Goal: Task Accomplishment & Management: Use online tool/utility

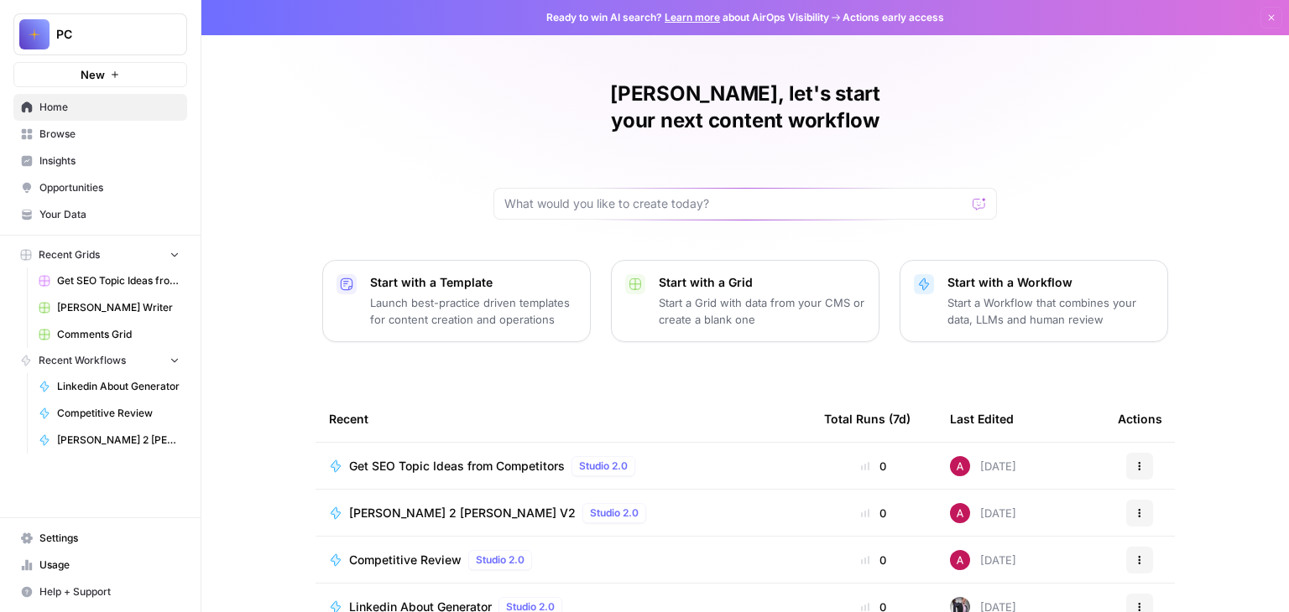
scroll to position [84, 0]
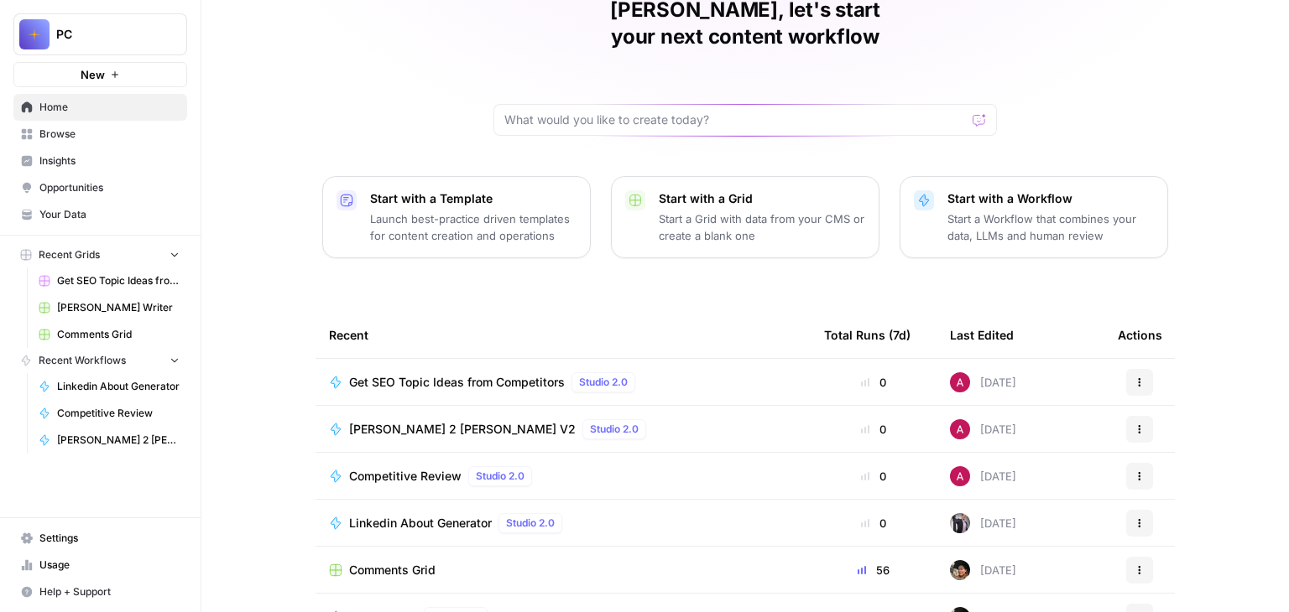
click at [401, 374] on span "Get SEO Topic Ideas from Competitors" at bounding box center [457, 382] width 216 height 17
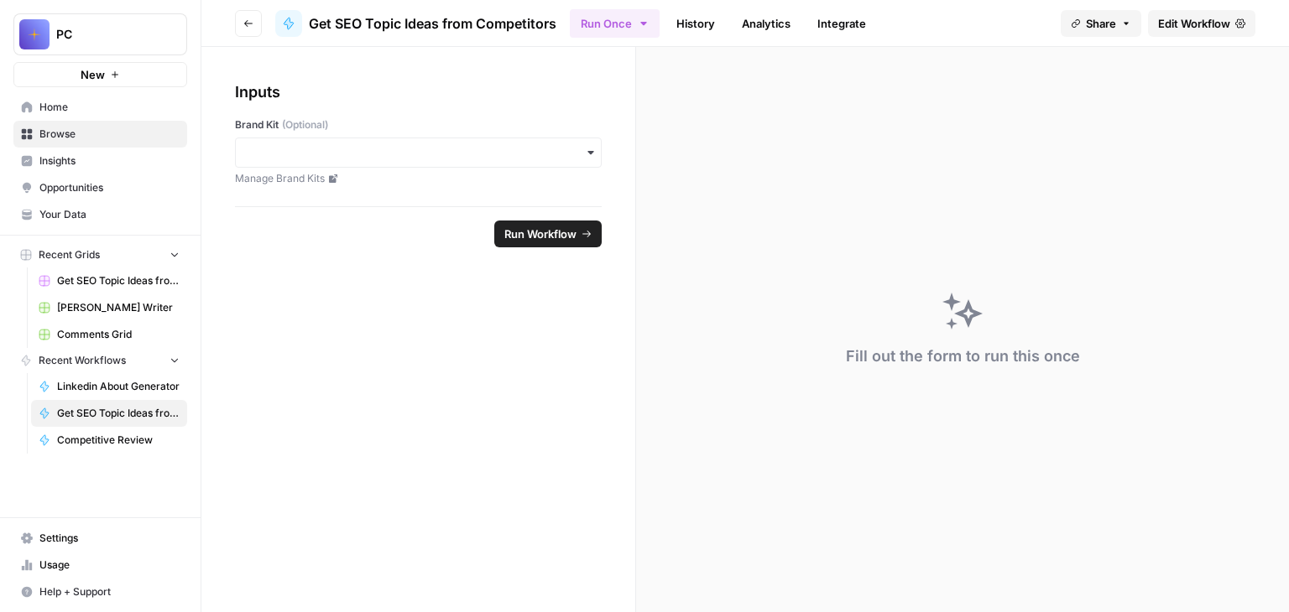
click at [1171, 20] on span "Edit Workflow" at bounding box center [1194, 23] width 72 height 17
